Goal: Download file/media

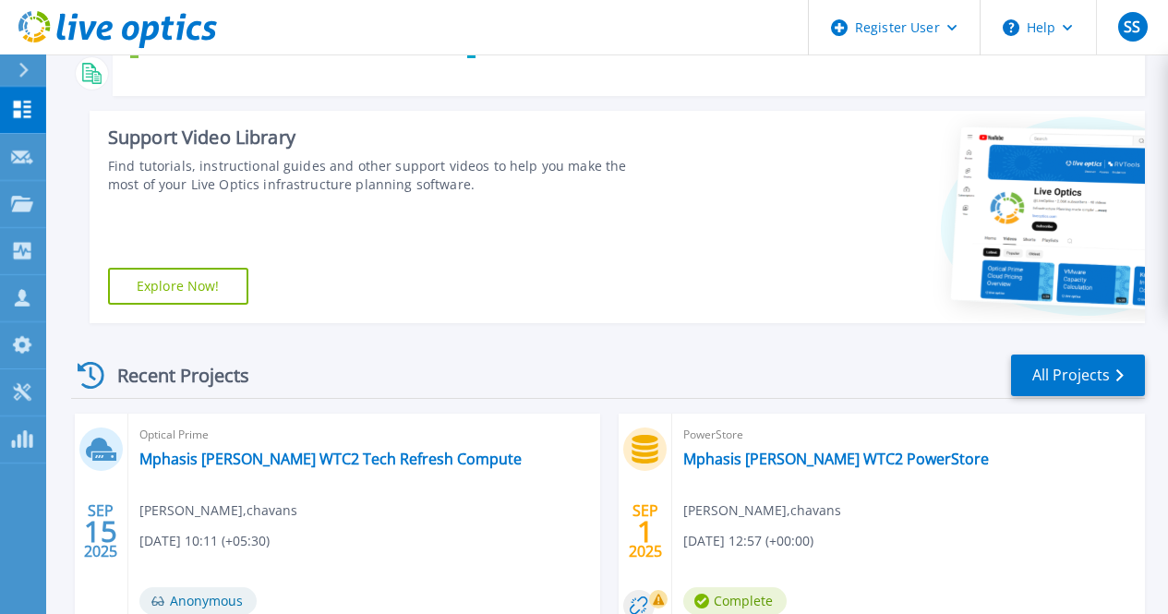
scroll to position [646, 0]
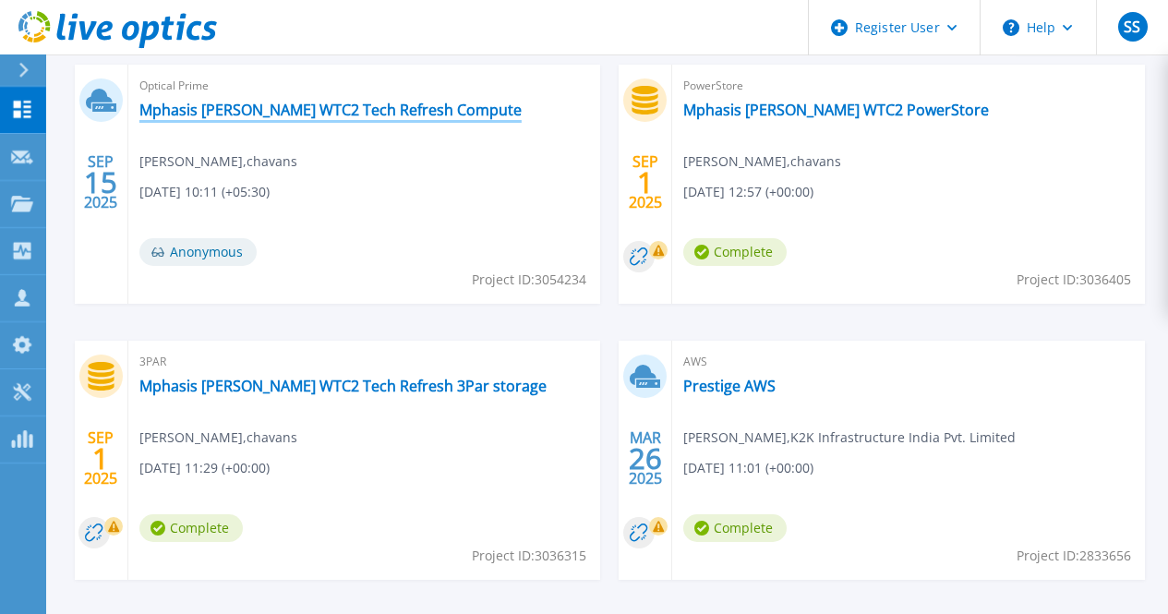
click at [238, 111] on link "Mphasis [PERSON_NAME] WTC2 Tech Refresh Compute" at bounding box center [330, 110] width 382 height 18
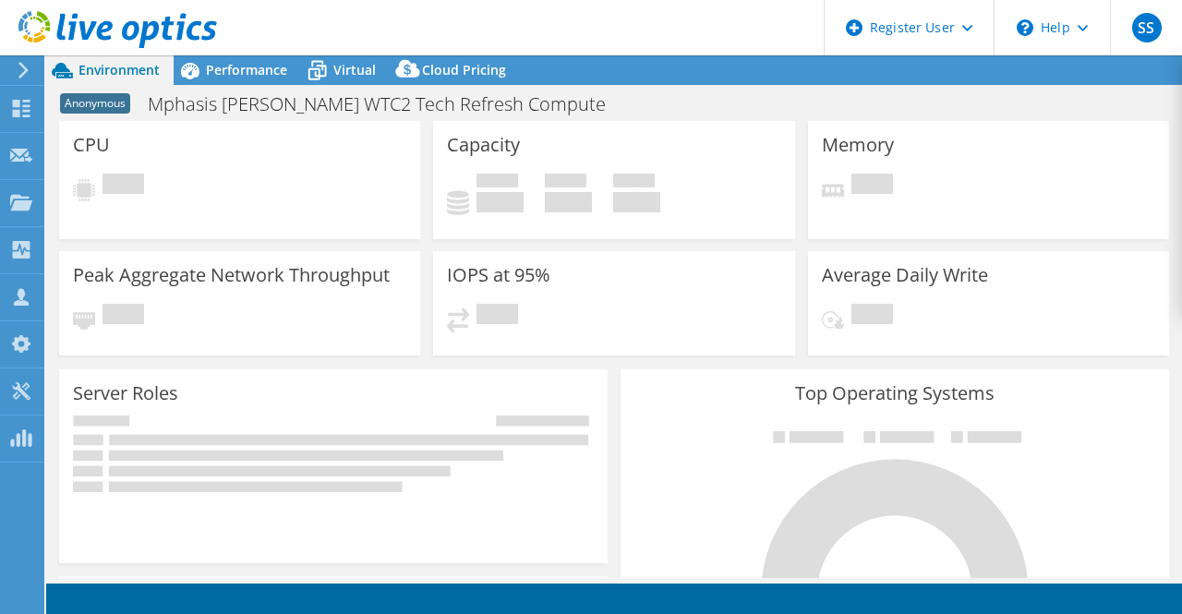
select select "USD"
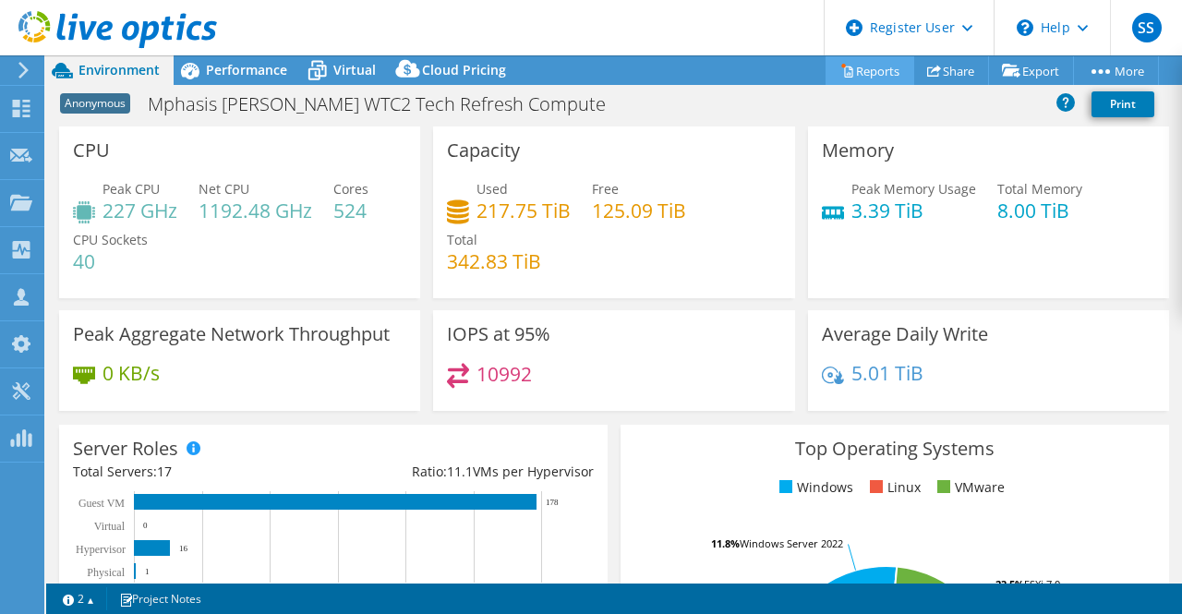
click at [850, 73] on link "Reports" at bounding box center [870, 70] width 89 height 29
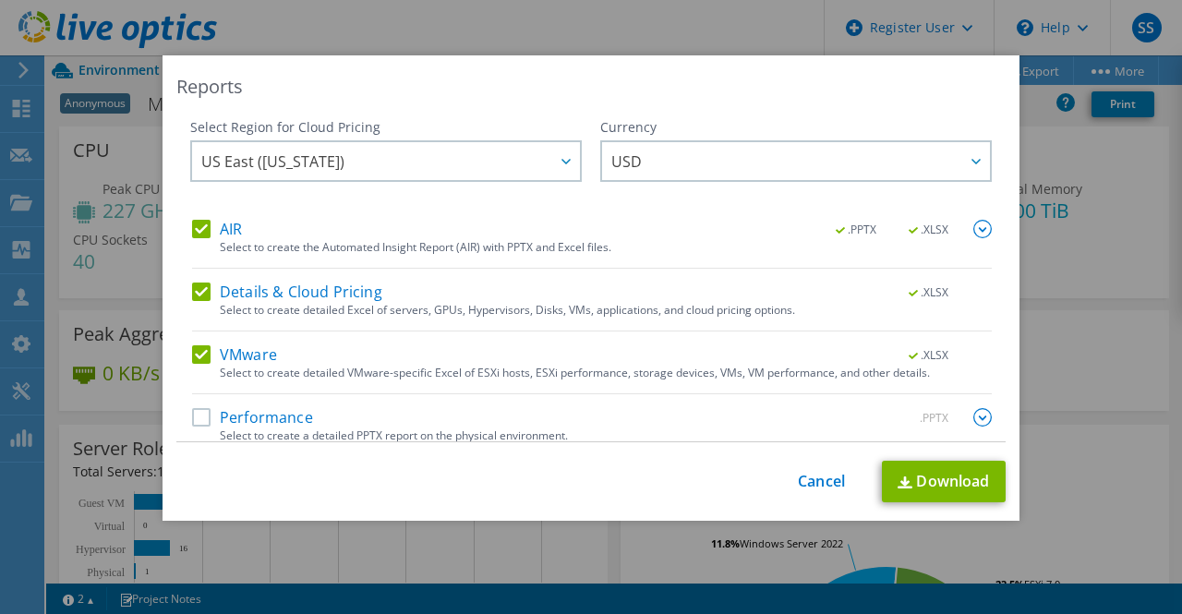
click at [195, 415] on label "Performance" at bounding box center [252, 417] width 121 height 18
click at [0, 0] on input "Performance" at bounding box center [0, 0] width 0 height 0
click at [198, 287] on label "Details & Cloud Pricing" at bounding box center [287, 292] width 190 height 18
click at [0, 0] on input "Details & Cloud Pricing" at bounding box center [0, 0] width 0 height 0
click at [938, 483] on link "Download" at bounding box center [944, 482] width 124 height 42
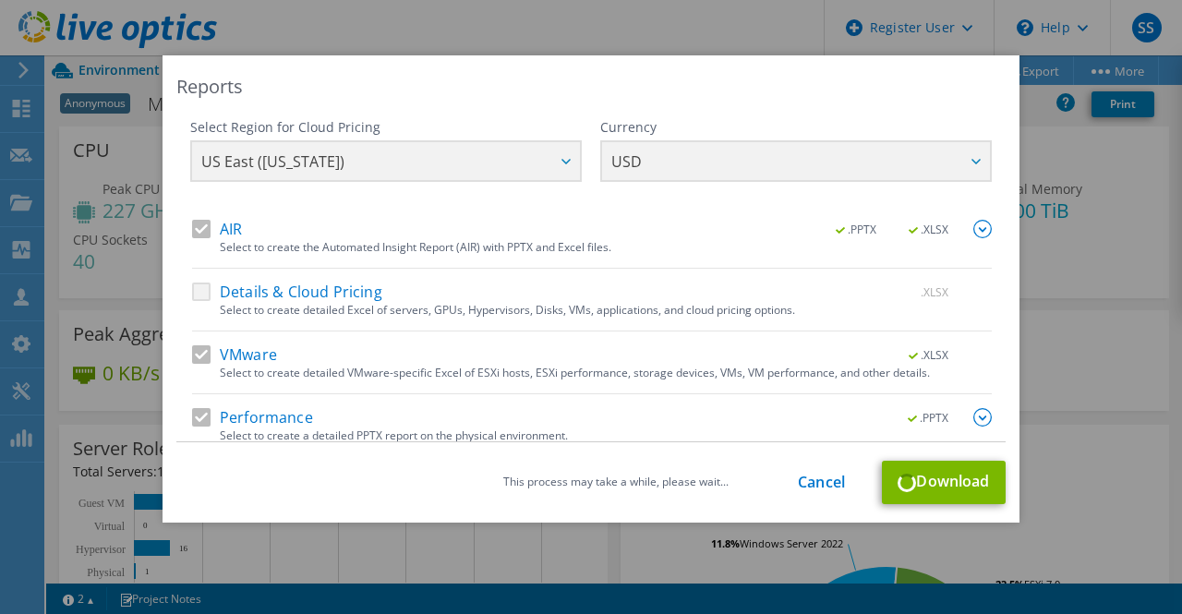
drag, startPoint x: 525, startPoint y: 77, endPoint x: 780, endPoint y: 54, distance: 256.8
click at [780, 54] on div "Reports Select Region for Cloud Pricing Asia Pacific ([GEOGRAPHIC_DATA]) [GEOGR…" at bounding box center [591, 307] width 1182 height 614
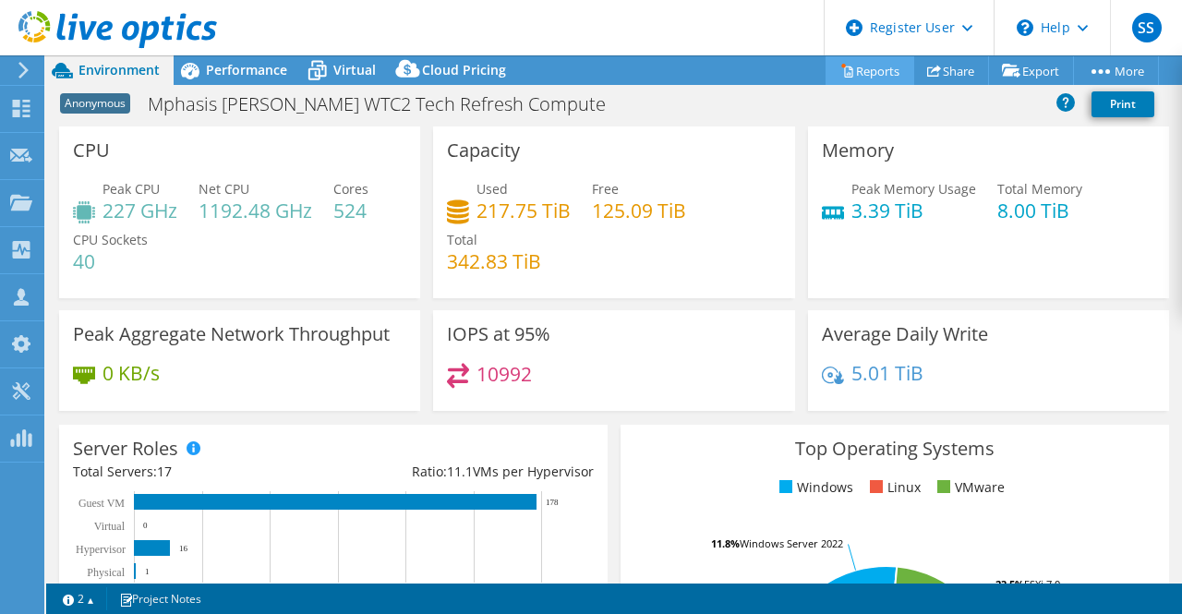
click at [876, 73] on link "Reports" at bounding box center [870, 70] width 89 height 29
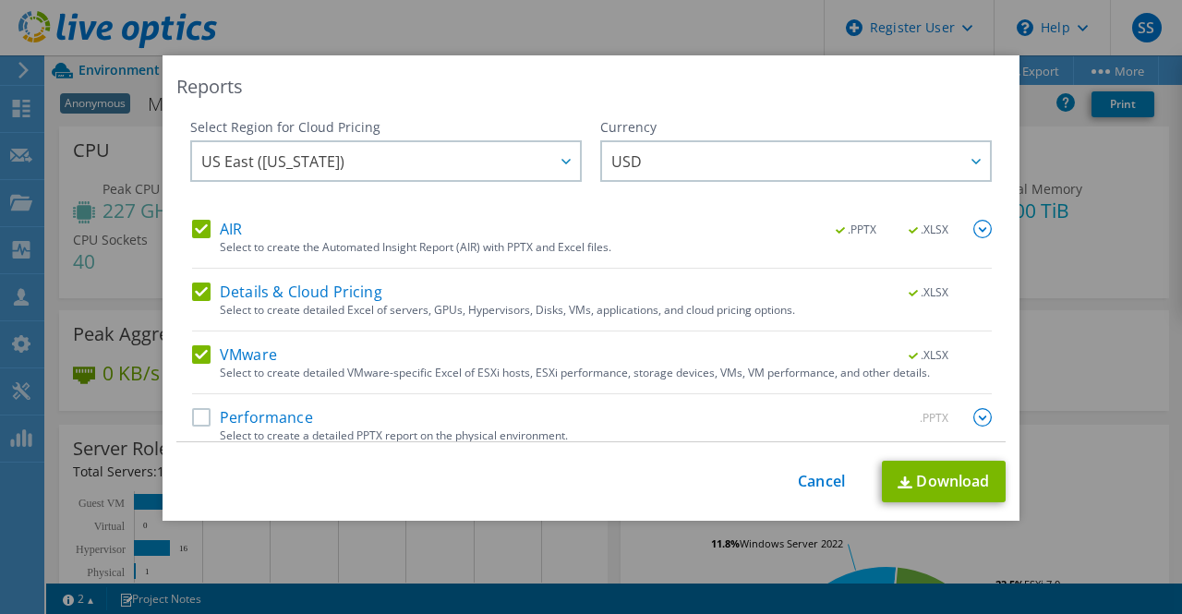
scroll to position [15, 0]
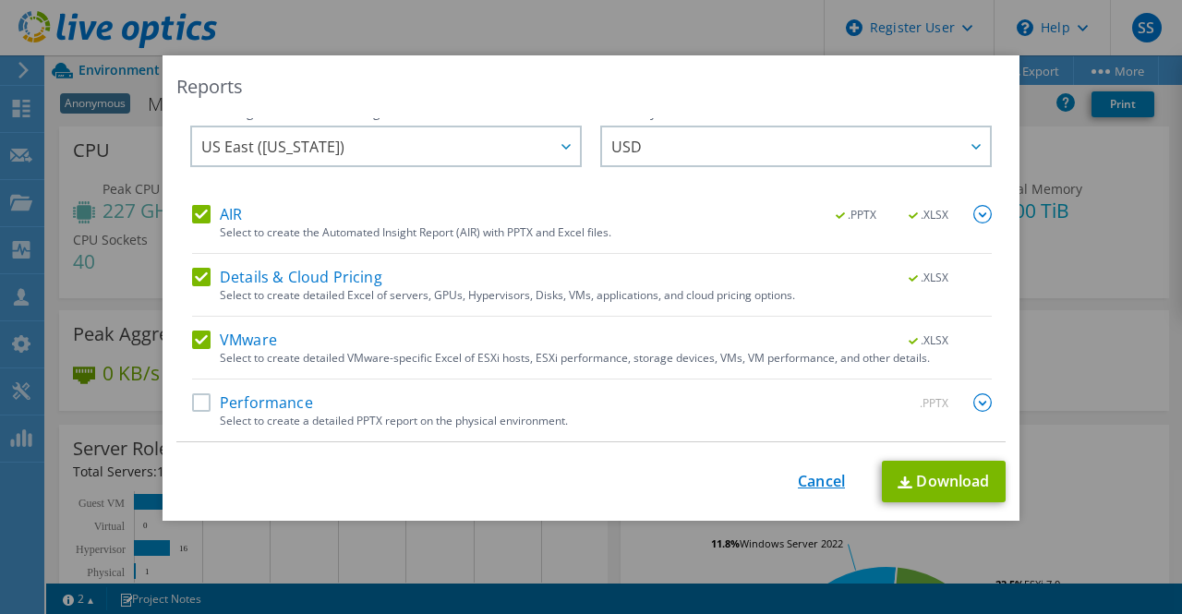
click at [798, 482] on link "Cancel" at bounding box center [821, 482] width 47 height 18
